Goal: Check status: Check status

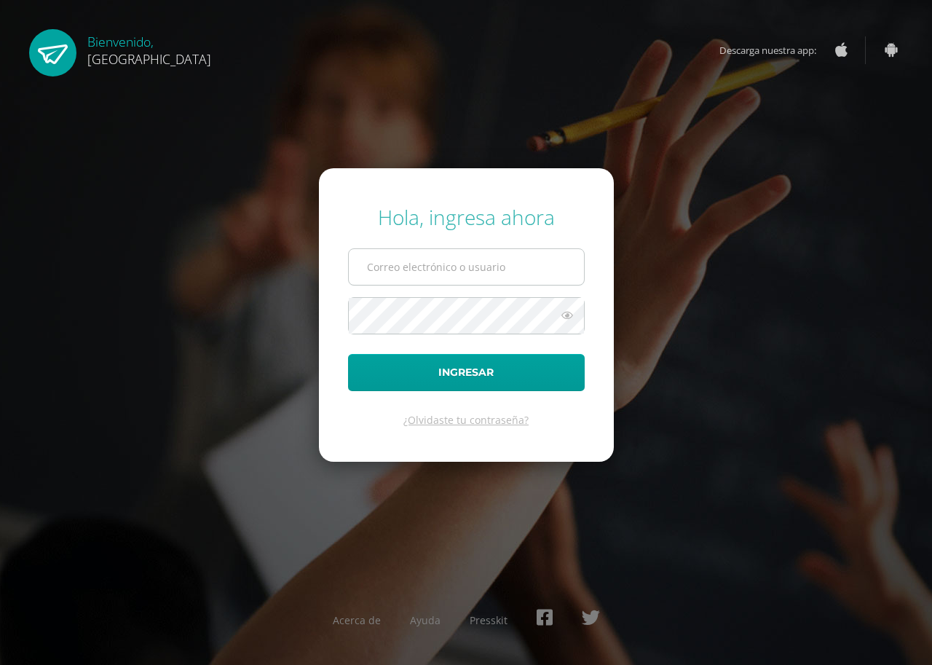
click at [364, 266] on input "text" at bounding box center [466, 267] width 235 height 36
type input "paoosu@yahoo.com.mx"
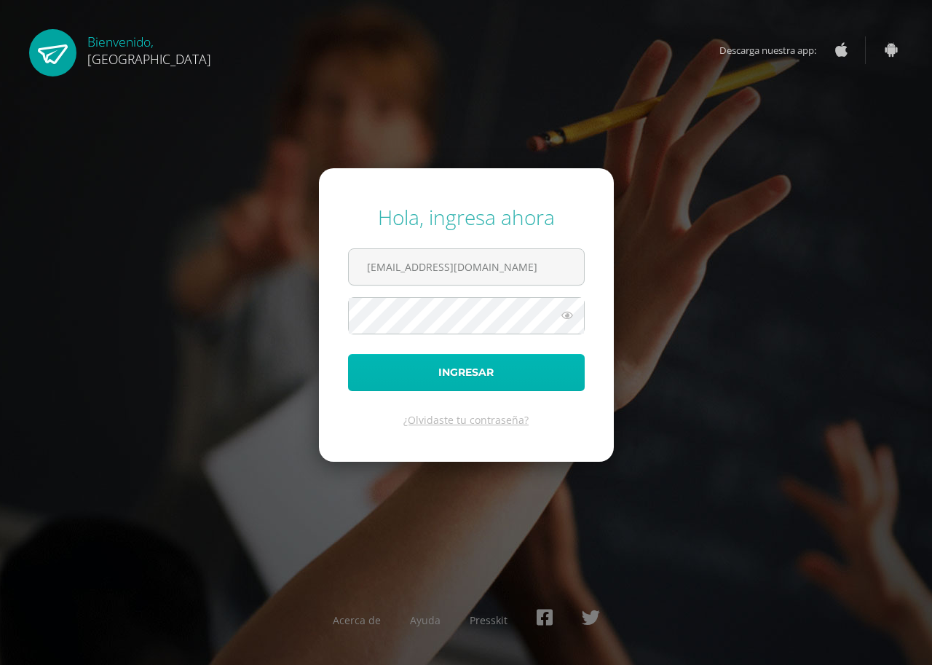
click at [462, 373] on button "Ingresar" at bounding box center [466, 372] width 237 height 37
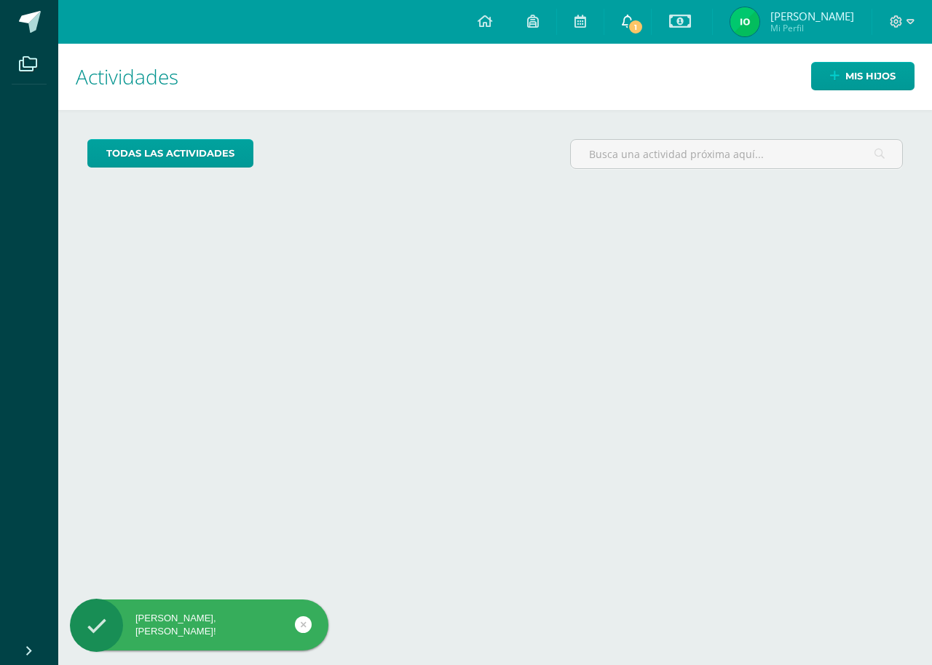
click at [633, 19] on icon at bounding box center [628, 21] width 12 height 13
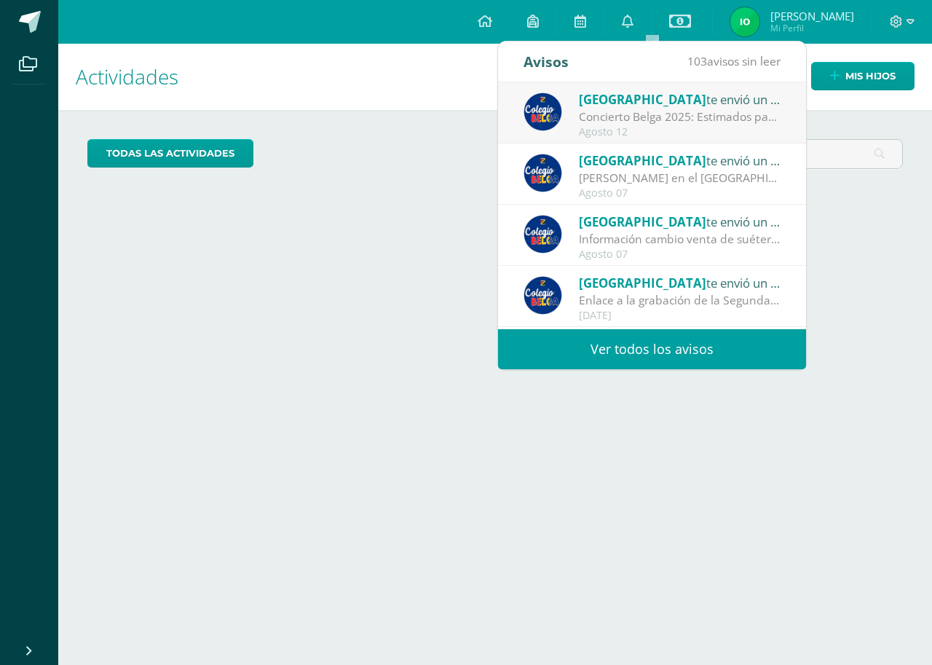
click at [658, 123] on div "Concierto Belga 2025: Estimados padres y madres de familia: Les saludamos cordi…" at bounding box center [680, 116] width 202 height 17
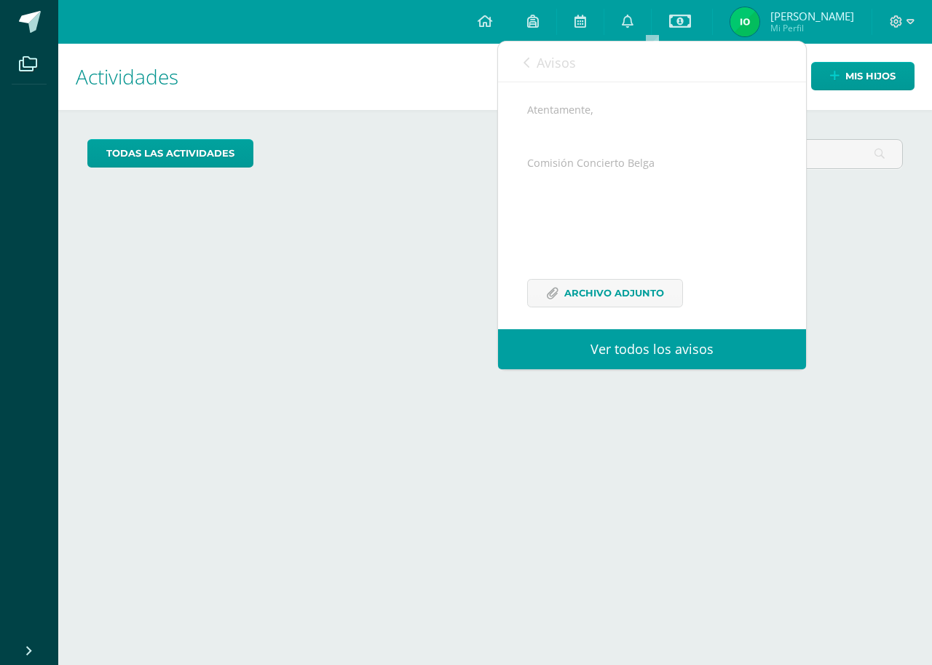
scroll to position [355, 0]
click at [638, 277] on span "Archivo Adjunto" at bounding box center [614, 282] width 100 height 27
click at [409, 133] on div "todas las Actividades No tienes actividades Échale un vistazo a los demás perío…" at bounding box center [495, 160] width 874 height 100
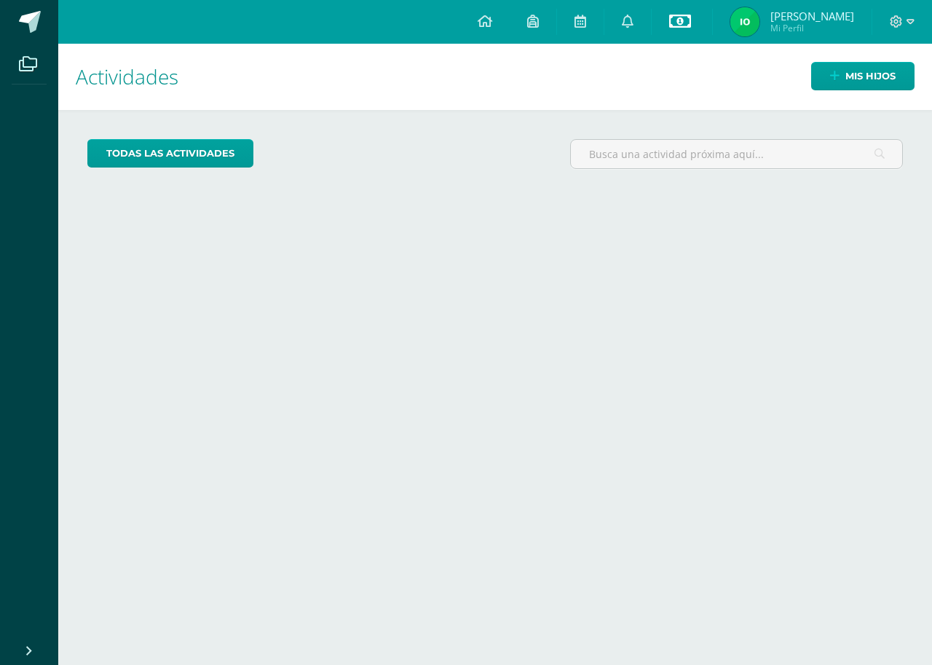
click at [691, 27] on icon at bounding box center [680, 20] width 22 height 17
click at [690, 87] on link "Estado de cuenta actual" at bounding box center [702, 83] width 160 height 35
click at [564, 111] on div "todas las Actividades No tienes actividades Échale un vistazo a los demás perío…" at bounding box center [495, 160] width 874 height 100
click at [909, 23] on icon at bounding box center [910, 21] width 8 height 13
click at [882, 95] on span "Cerrar sesión" at bounding box center [864, 99] width 66 height 14
